Goal: Task Accomplishment & Management: Use online tool/utility

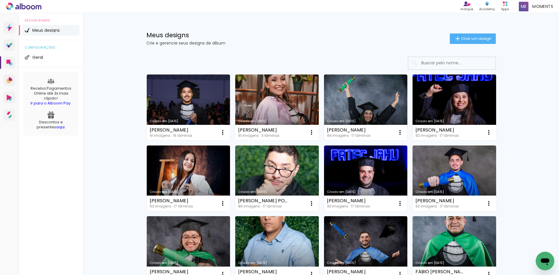
click at [451, 64] on input at bounding box center [460, 63] width 83 height 12
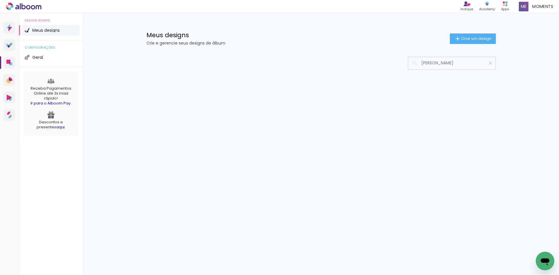
type input "MARIA ALICE DE OLIVEIRA WESLEY GABRIEL LOPES"
type paper-input "MARIA ALICE DE OLIVEIRA WESLEY GABRIEL LOPES"
click at [492, 63] on iron-icon at bounding box center [491, 63] width 6 height 6
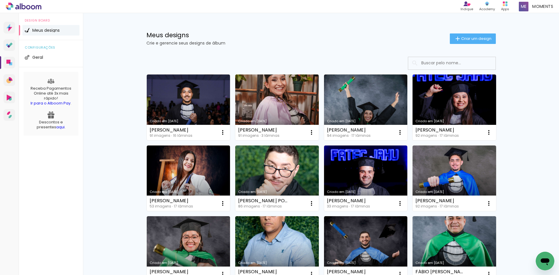
scroll to position [0, 0]
click at [477, 59] on input at bounding box center [460, 63] width 83 height 12
paste input "MARIA ALICE DE OLIVEIRA WESLEY GABRIEL LOPES"
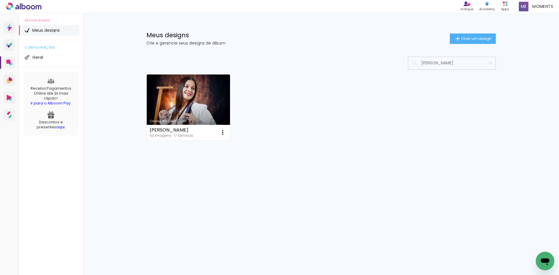
type input "[PERSON_NAME]"
type paper-input "[PERSON_NAME]"
click at [211, 101] on link "Criado em [DATE]" at bounding box center [189, 108] width 84 height 66
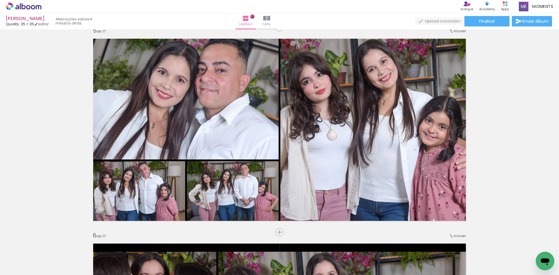
scroll to position [833, 0]
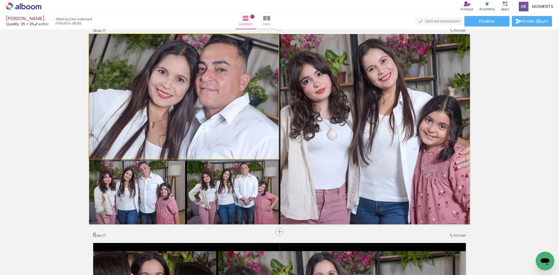
drag, startPoint x: 226, startPoint y: 113, endPoint x: 229, endPoint y: 116, distance: 3.7
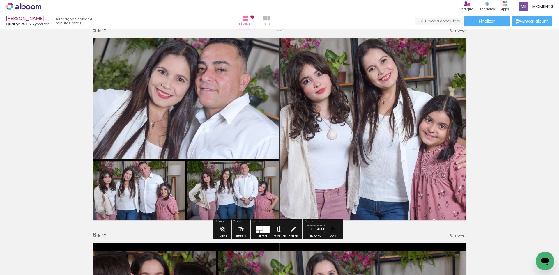
click at [277, 20] on paper-button "Capa" at bounding box center [267, 21] width 20 height 16
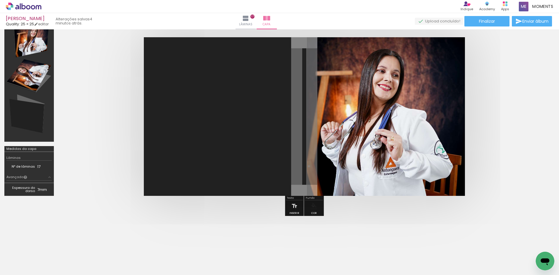
scroll to position [29, 0]
